Goal: Find specific fact: Find specific fact

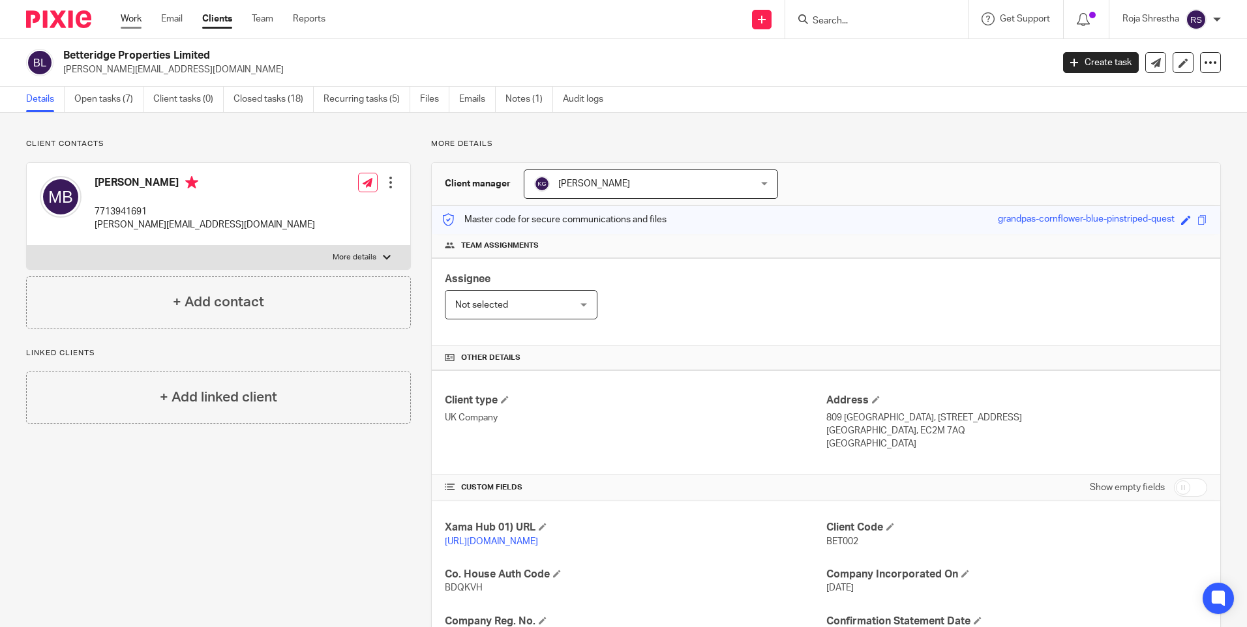
click at [127, 16] on link "Work" at bounding box center [131, 18] width 21 height 13
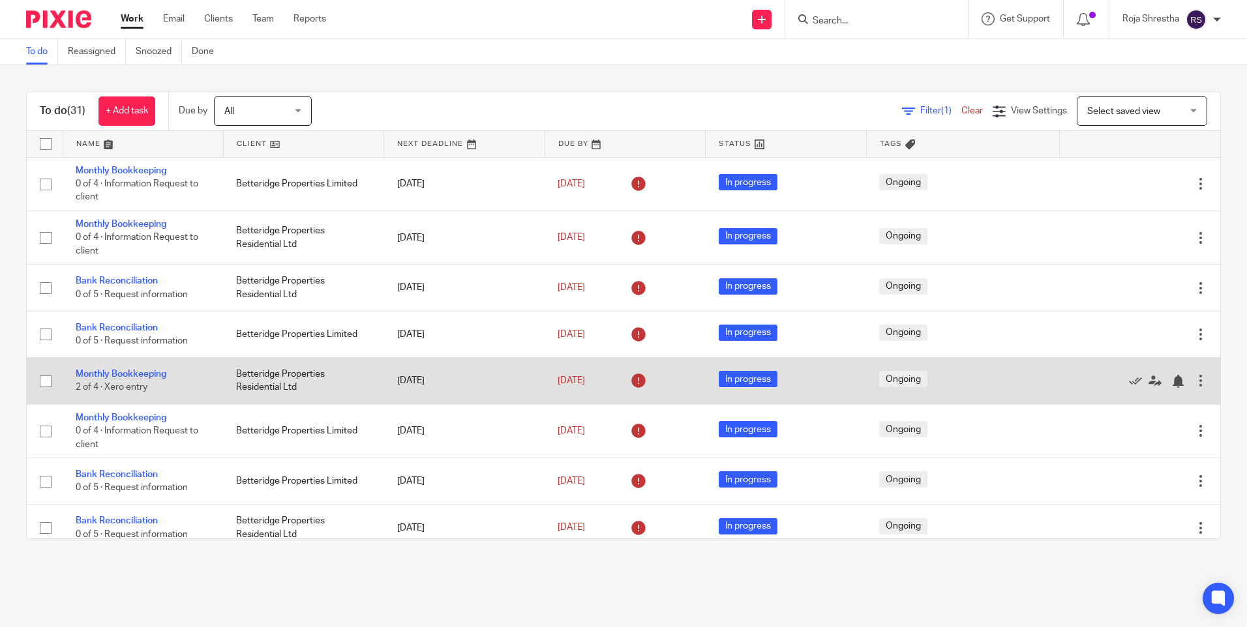
drag, startPoint x: 145, startPoint y: 276, endPoint x: 437, endPoint y: 389, distance: 312.6
click at [211, 573] on main "To do Reassigned Snoozed Done To do (31) + Add task Due by All All Today Tomorr…" at bounding box center [623, 313] width 1247 height 627
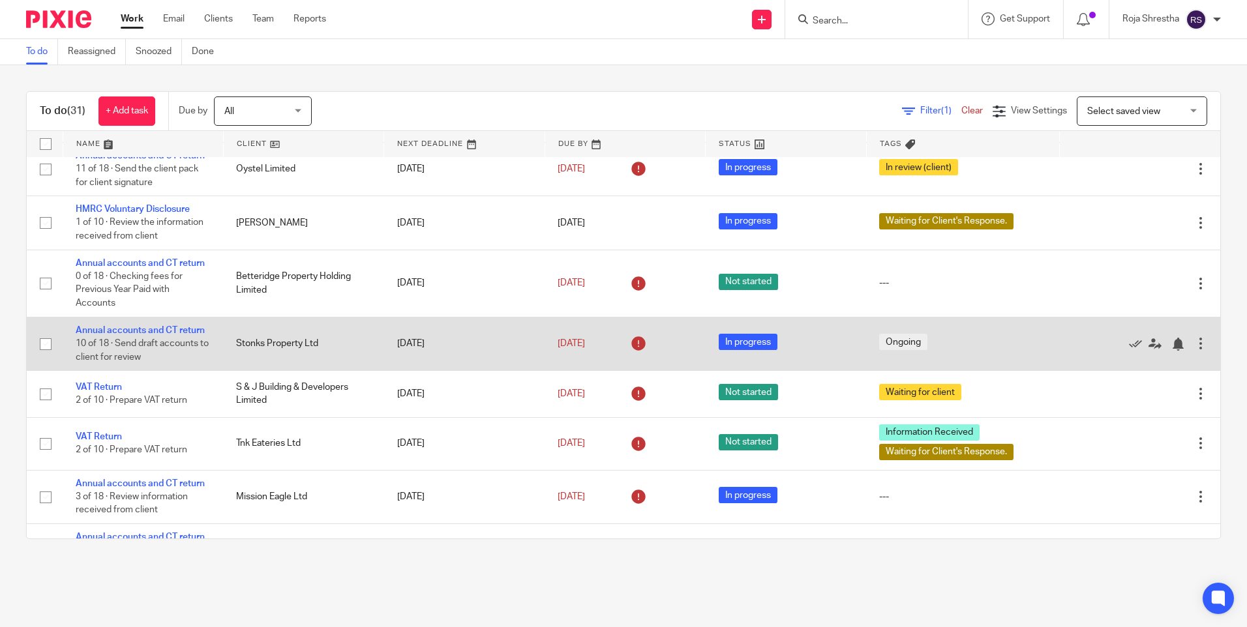
scroll to position [789, 0]
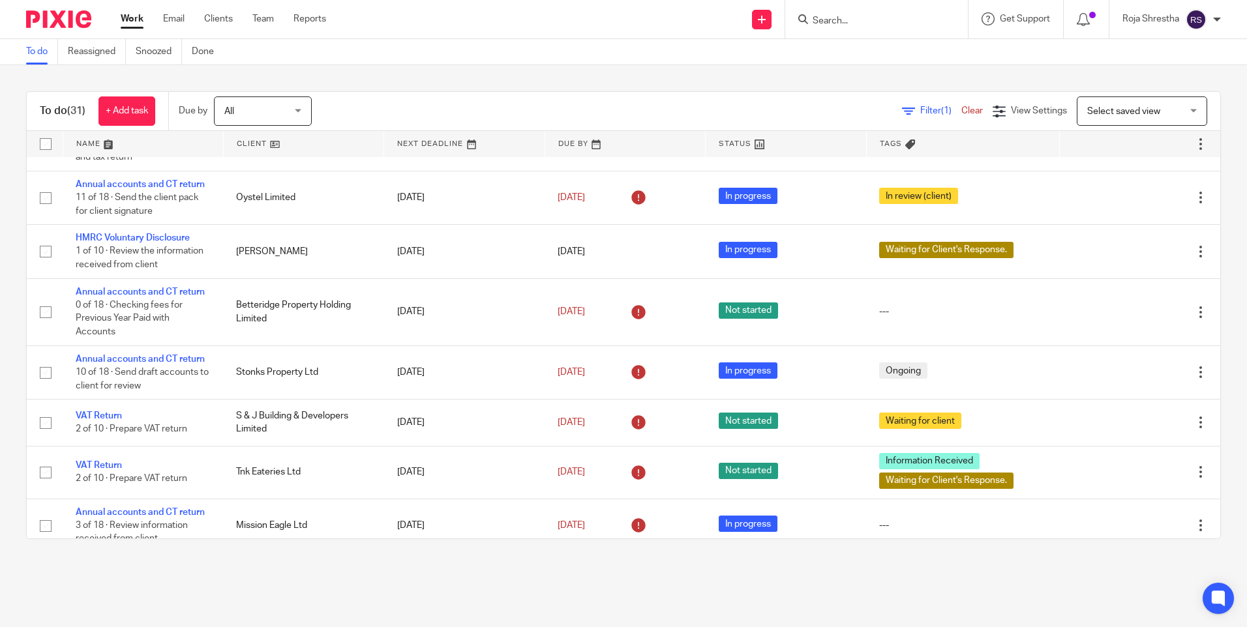
click at [896, 23] on input "Search" at bounding box center [869, 22] width 117 height 12
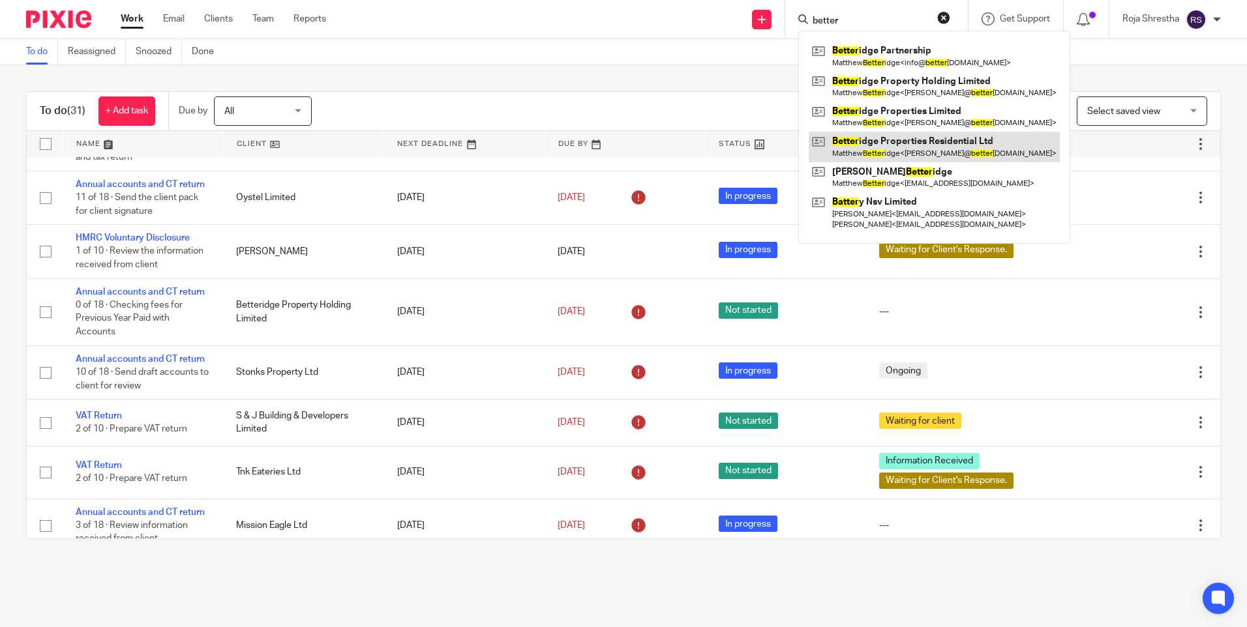
type input "better"
drag, startPoint x: 890, startPoint y: 148, endPoint x: 871, endPoint y: 149, distance: 19.6
click at [889, 148] on link at bounding box center [934, 147] width 251 height 30
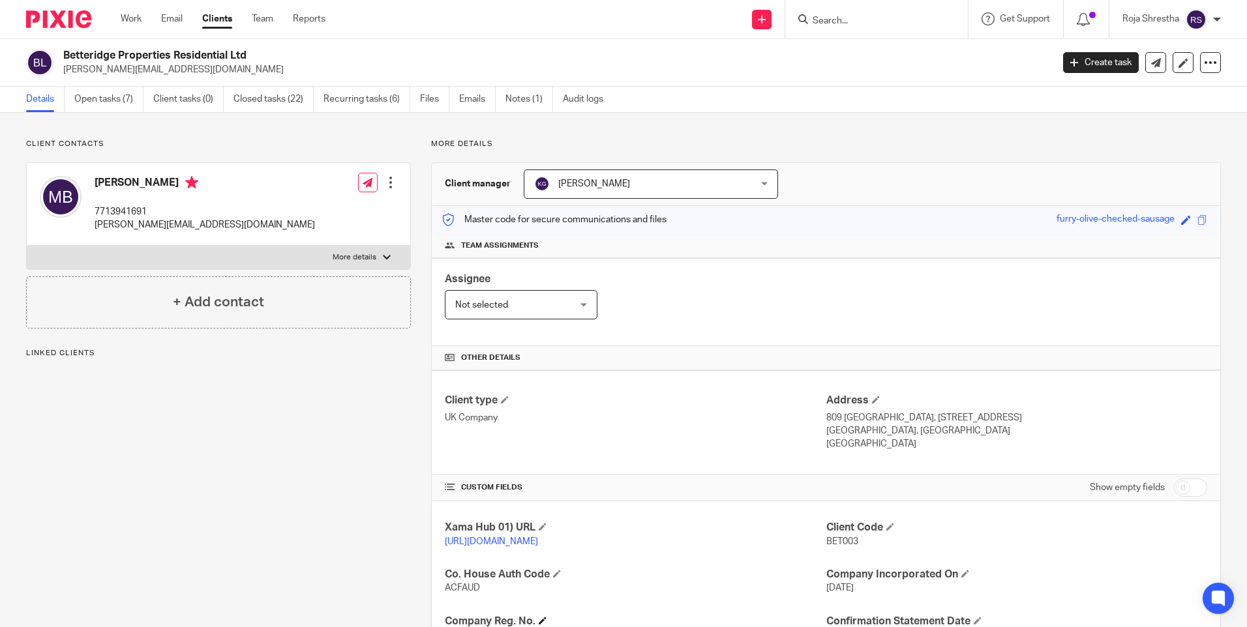
scroll to position [261, 0]
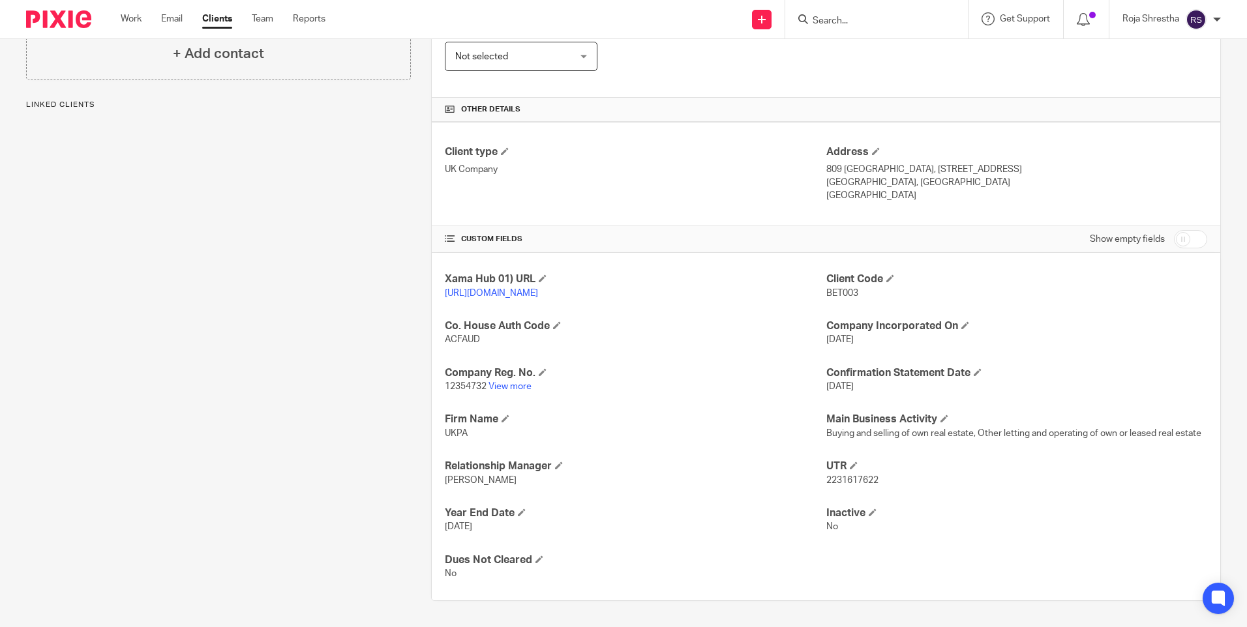
click at [869, 480] on span "2231617622" at bounding box center [852, 480] width 52 height 9
click at [871, 480] on span "2231617622" at bounding box center [852, 480] width 52 height 9
click at [874, 479] on p "2231617622" at bounding box center [1016, 480] width 381 height 13
click at [868, 479] on span "2231617622" at bounding box center [852, 480] width 52 height 9
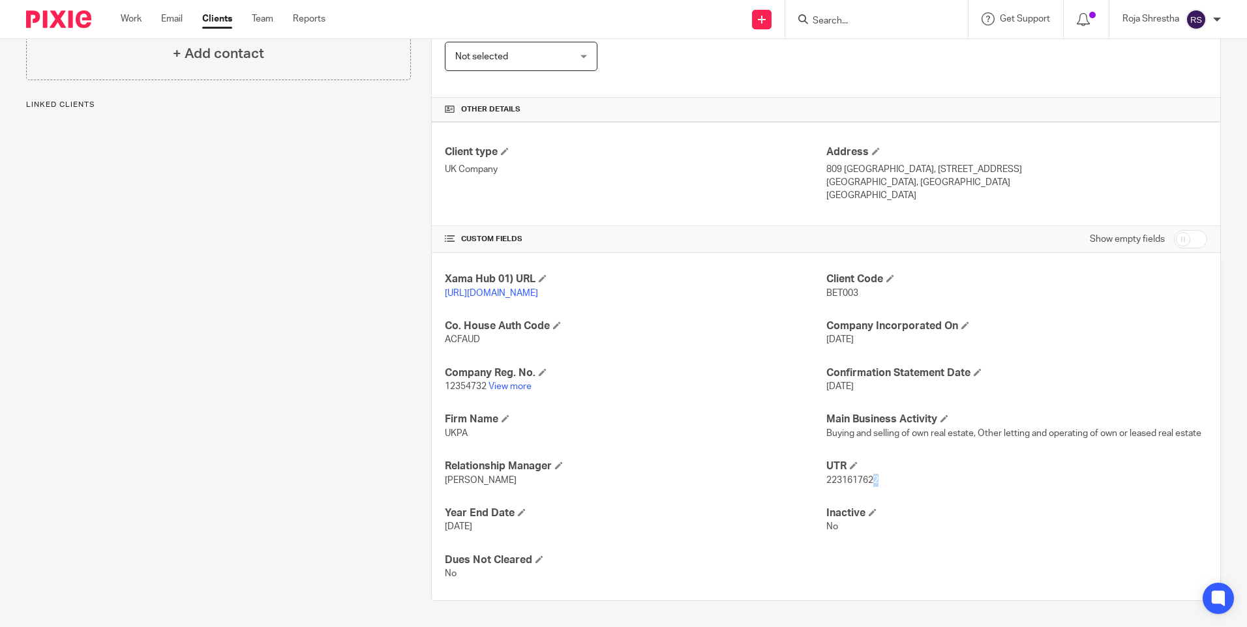
click at [866, 479] on span "2231617622" at bounding box center [852, 480] width 52 height 9
click at [865, 479] on span "2231617622" at bounding box center [852, 480] width 52 height 9
click at [859, 479] on span "2231617622" at bounding box center [852, 480] width 52 height 9
drag, startPoint x: 873, startPoint y: 479, endPoint x: 788, endPoint y: 477, distance: 84.1
click at [788, 477] on div "Xama Hub 01) URL [URL][DOMAIN_NAME] Client Code BET003 Co. House Auth Code ACFA…" at bounding box center [826, 427] width 788 height 348
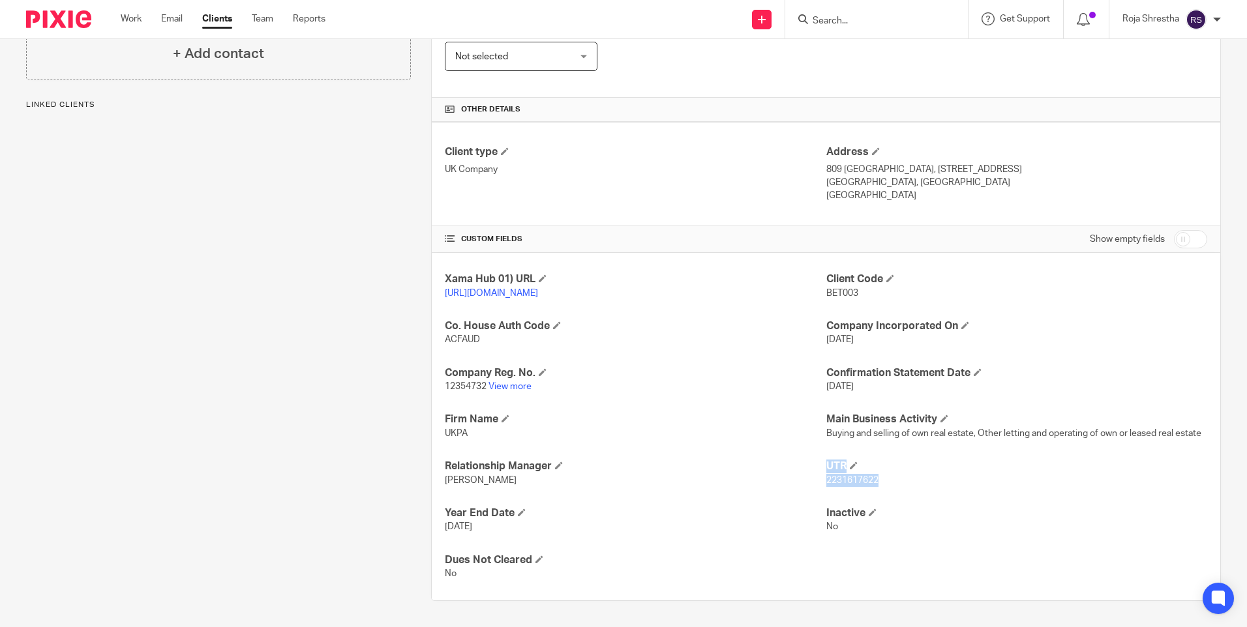
drag, startPoint x: 788, startPoint y: 477, endPoint x: 861, endPoint y: 484, distance: 72.7
click at [861, 484] on span "2231617622" at bounding box center [852, 480] width 52 height 9
drag, startPoint x: 876, startPoint y: 480, endPoint x: 831, endPoint y: 478, distance: 45.0
click at [831, 478] on p "2231617622" at bounding box center [1016, 480] width 381 height 13
drag, startPoint x: 831, startPoint y: 478, endPoint x: 880, endPoint y: 478, distance: 48.9
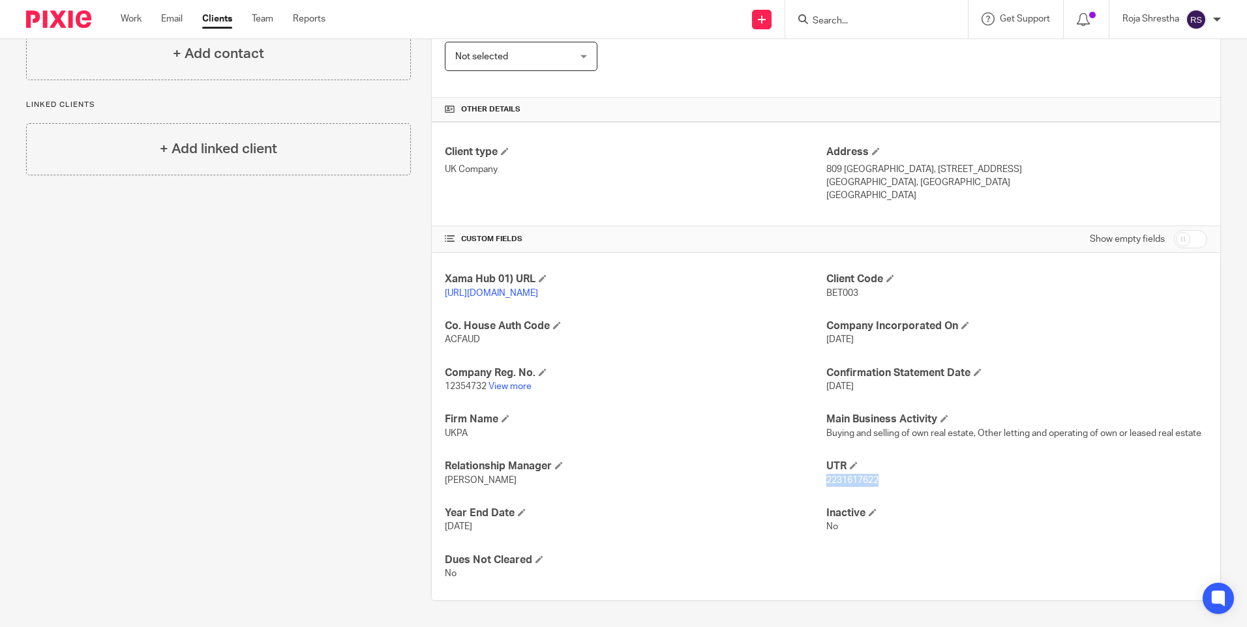
click at [880, 478] on p "2231617622" at bounding box center [1016, 480] width 381 height 13
copy span "2231617622"
click at [290, 470] on div "Client contacts [PERSON_NAME] 7713941691 [PERSON_NAME][EMAIL_ADDRESS][DOMAIN_NA…" at bounding box center [208, 245] width 405 height 711
click at [502, 382] on link "View more" at bounding box center [509, 386] width 43 height 9
click at [118, 360] on div "Client contacts [PERSON_NAME] 7713941691 [PERSON_NAME][EMAIL_ADDRESS][DOMAIN_NA…" at bounding box center [208, 245] width 405 height 711
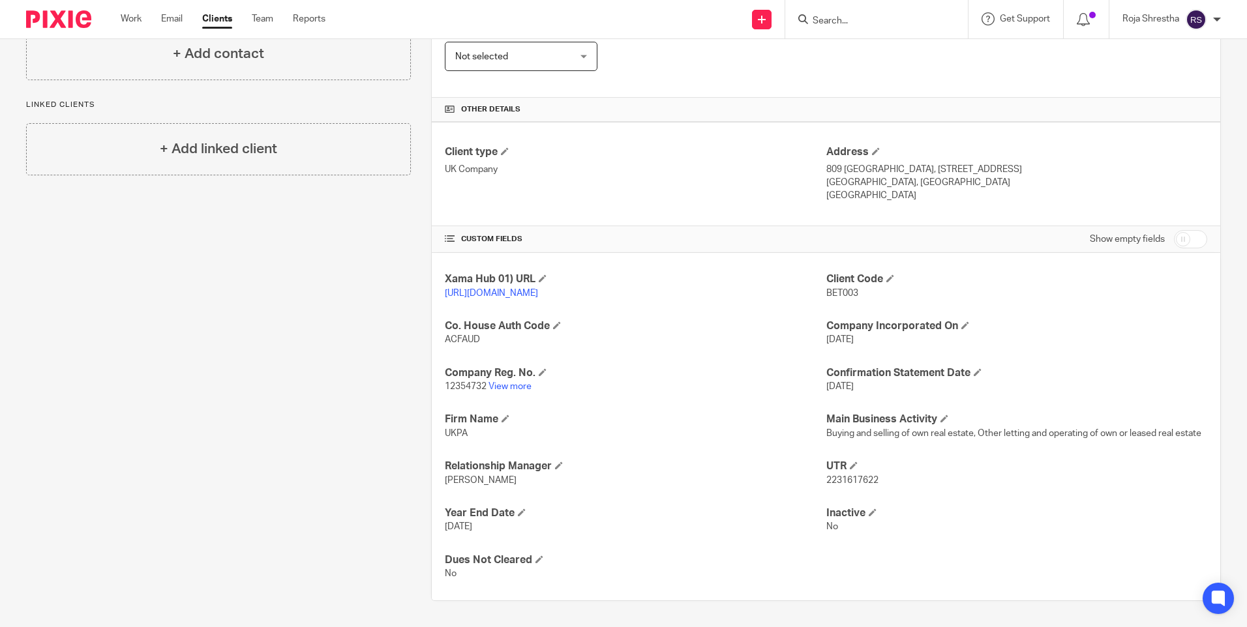
click at [876, 482] on p "2231617622" at bounding box center [1016, 480] width 381 height 13
drag, startPoint x: 872, startPoint y: 479, endPoint x: 818, endPoint y: 485, distance: 54.4
click at [818, 485] on div "Xama Hub 01) URL [URL][DOMAIN_NAME] Client Code BET003 Co. House Auth Code ACFA…" at bounding box center [826, 427] width 788 height 348
click at [826, 485] on span "2231617622" at bounding box center [852, 480] width 52 height 9
drag, startPoint x: 820, startPoint y: 479, endPoint x: 874, endPoint y: 479, distance: 54.8
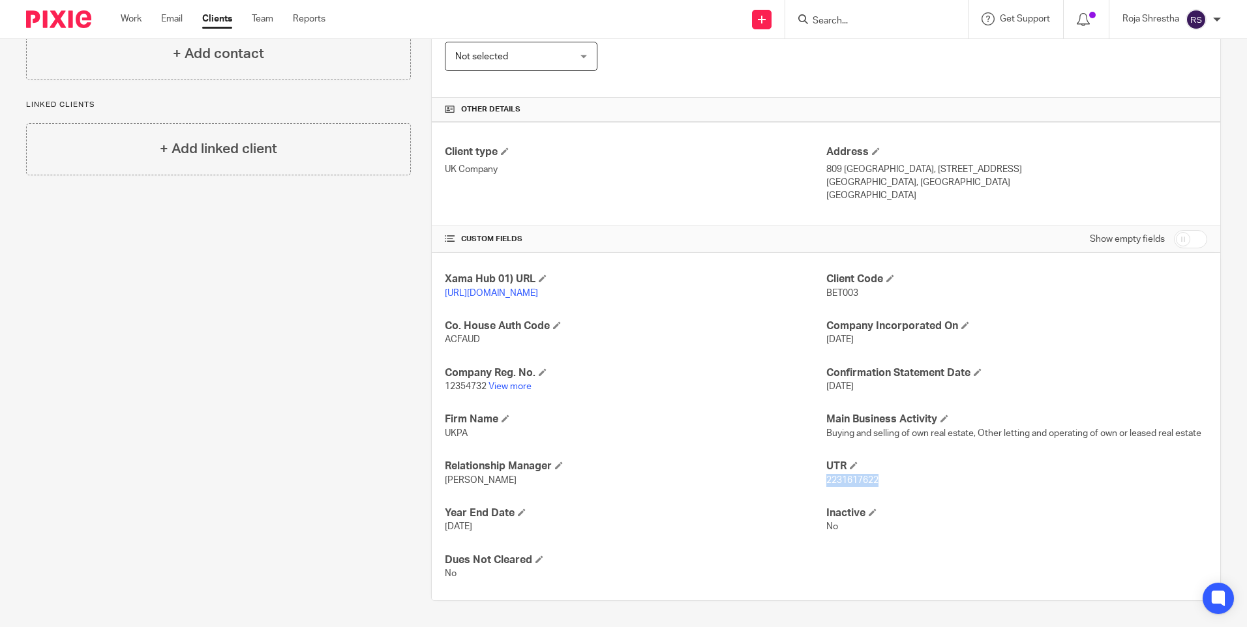
click at [874, 479] on p "2231617622" at bounding box center [1016, 480] width 381 height 13
copy span "2231617622"
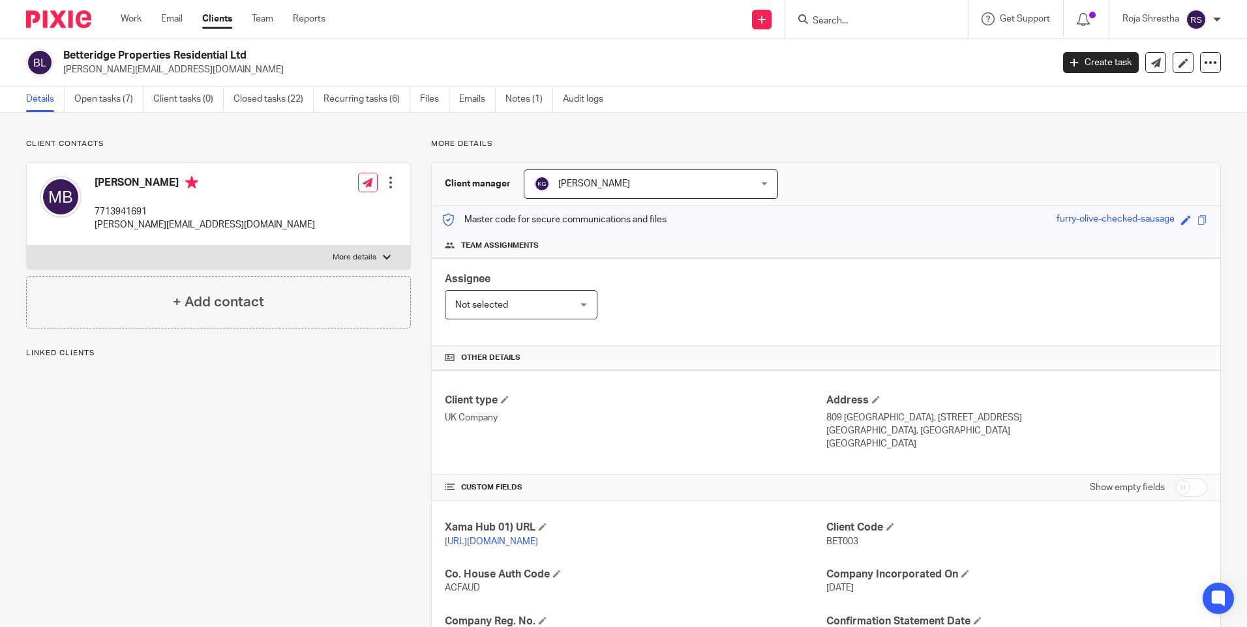
click at [854, 18] on input "Search" at bounding box center [869, 22] width 117 height 12
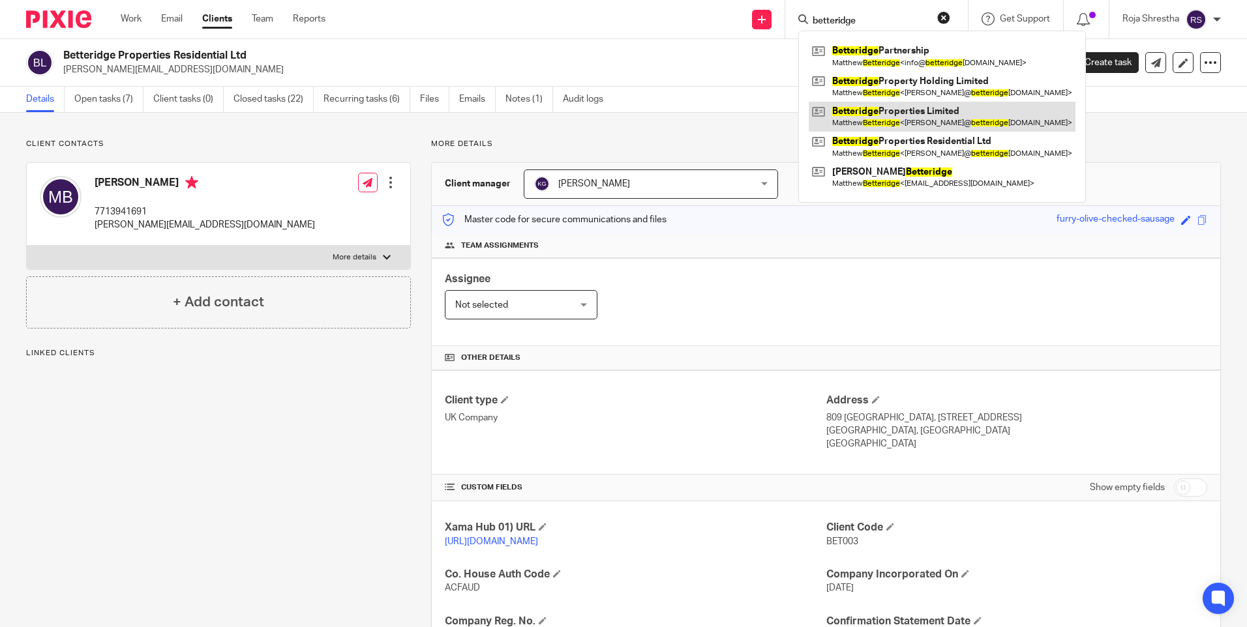
type input "betteridge"
click at [884, 113] on link at bounding box center [942, 117] width 267 height 30
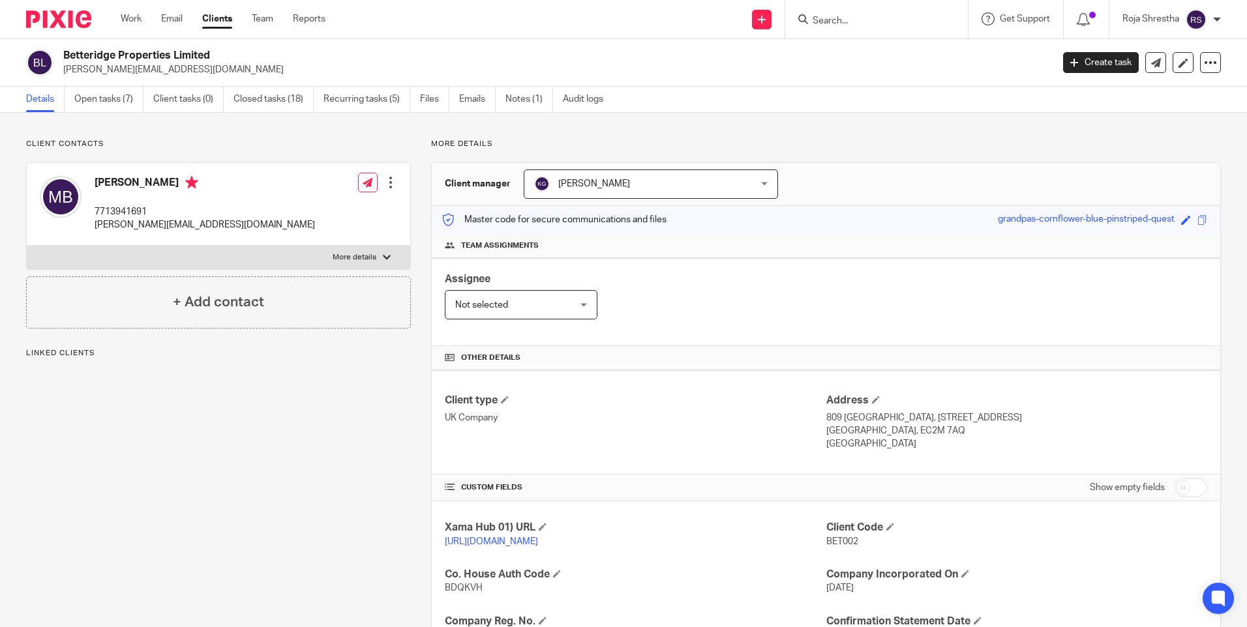
scroll to position [261, 0]
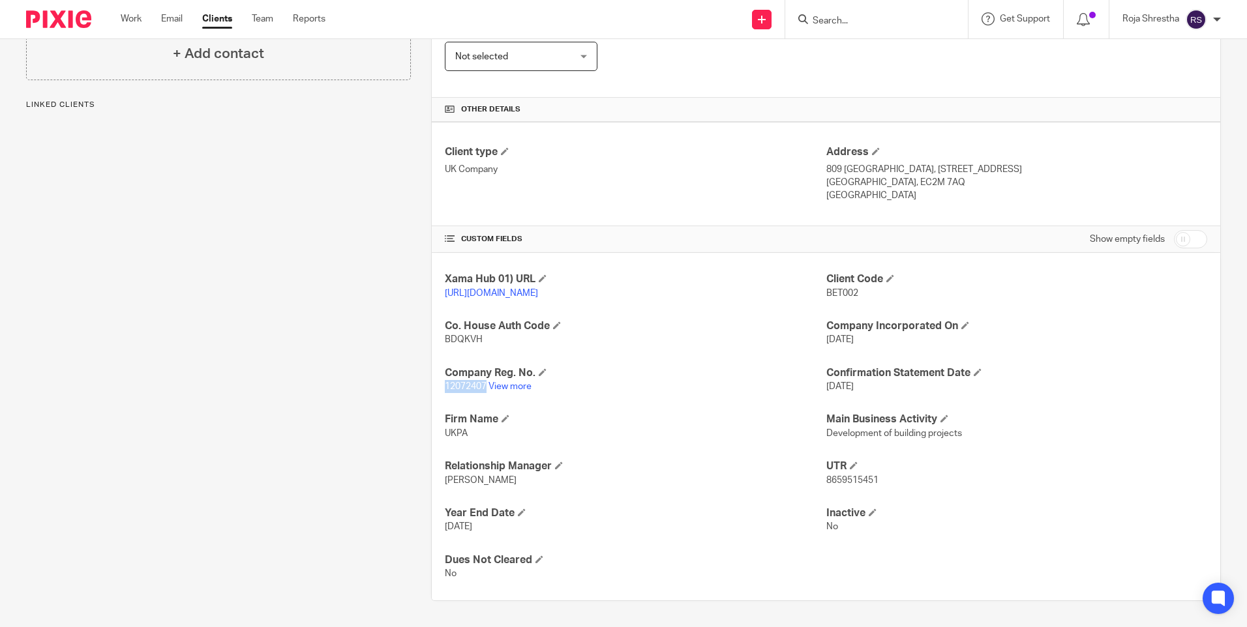
drag, startPoint x: 483, startPoint y: 387, endPoint x: 442, endPoint y: 385, distance: 40.5
click at [445, 385] on span "12072407" at bounding box center [466, 386] width 42 height 9
copy span "12072407"
drag, startPoint x: 818, startPoint y: 481, endPoint x: 882, endPoint y: 481, distance: 63.9
click at [882, 481] on div "Xama Hub 01) URL [URL][DOMAIN_NAME] Client Code BET002 Co. House Auth Code BDQK…" at bounding box center [826, 427] width 788 height 348
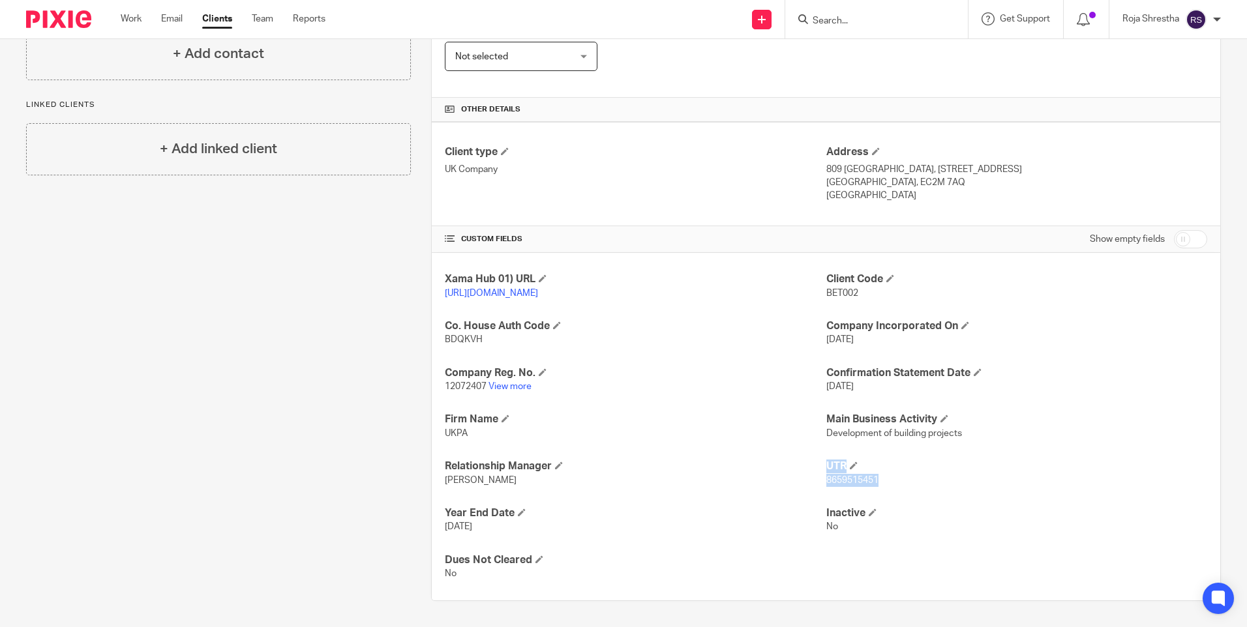
drag, startPoint x: 882, startPoint y: 481, endPoint x: 876, endPoint y: 483, distance: 6.8
click at [876, 483] on p "8659515451" at bounding box center [1016, 480] width 381 height 13
click at [873, 483] on span "8659515451" at bounding box center [852, 480] width 52 height 9
click at [871, 481] on span "8659515451" at bounding box center [852, 480] width 52 height 9
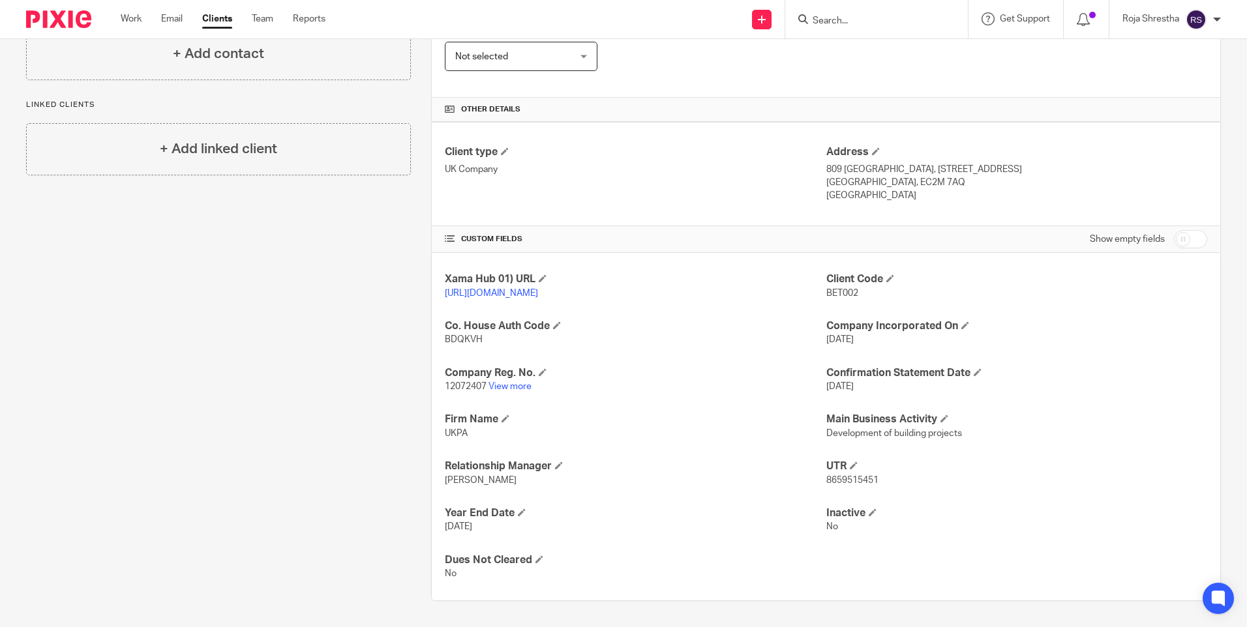
click at [871, 481] on span "8659515451" at bounding box center [852, 480] width 52 height 9
copy p "8659515451"
